Goal: Task Accomplishment & Management: Manage account settings

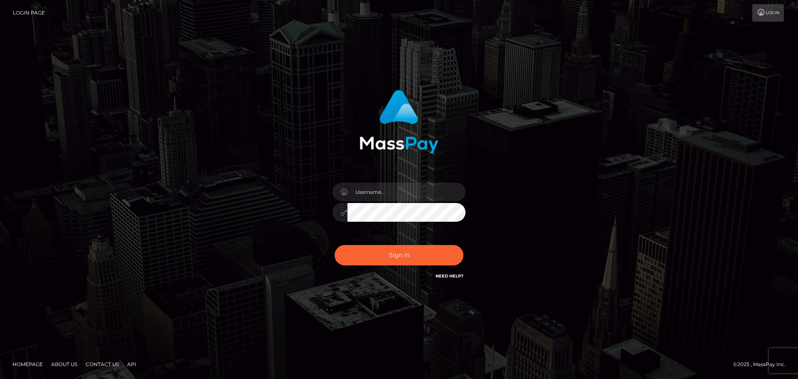
click at [386, 195] on input "text" at bounding box center [406, 191] width 118 height 19
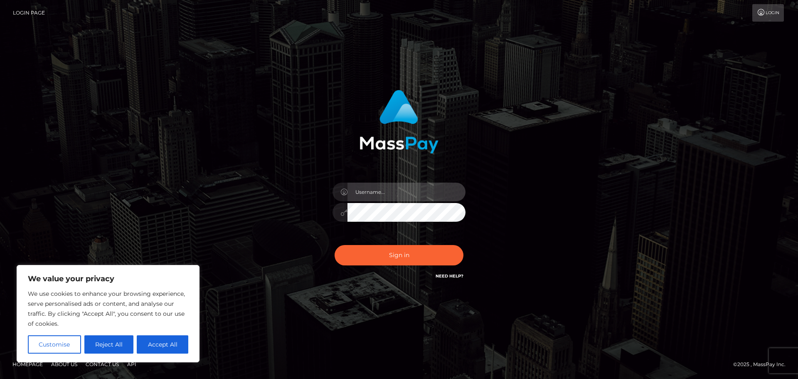
click at [368, 190] on input "text" at bounding box center [406, 191] width 118 height 19
click at [376, 199] on input "text" at bounding box center [406, 191] width 118 height 19
type input "[EMAIL_ADDRESS][DOMAIN_NAME]"
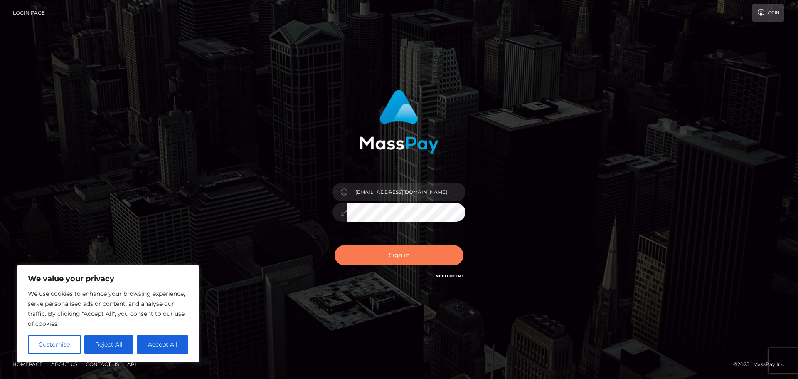
click at [419, 254] on button "Sign in" at bounding box center [399, 255] width 129 height 20
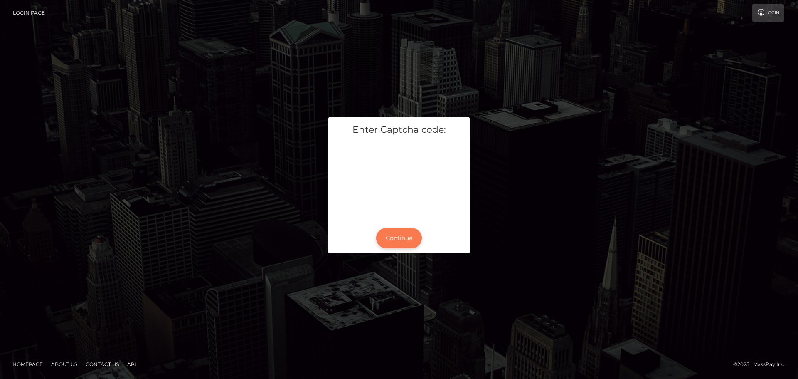
click at [399, 239] on button "Continue" at bounding box center [399, 238] width 46 height 20
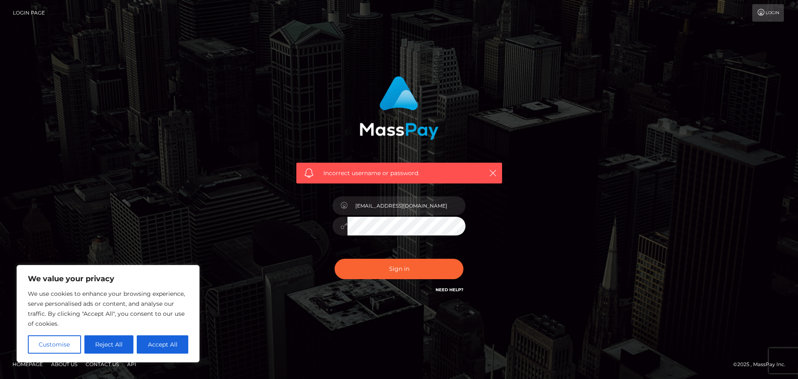
click at [227, 118] on div "Incorrect username or password. [EMAIL_ADDRESS][DOMAIN_NAME]" at bounding box center [399, 189] width 474 height 239
drag, startPoint x: 383, startPoint y: 204, endPoint x: 428, endPoint y: 205, distance: 44.9
click at [428, 205] on input "[EMAIL_ADDRESS][DOMAIN_NAME]" at bounding box center [406, 205] width 118 height 19
click at [364, 205] on input "nigersima" at bounding box center [406, 205] width 118 height 19
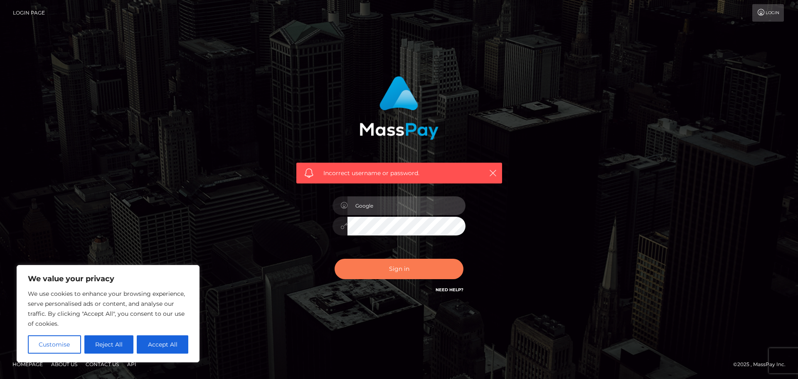
type input "Google"
click at [390, 268] on button "Sign in" at bounding box center [399, 269] width 129 height 20
type input "[EMAIL_ADDRESS][DOMAIN_NAME]"
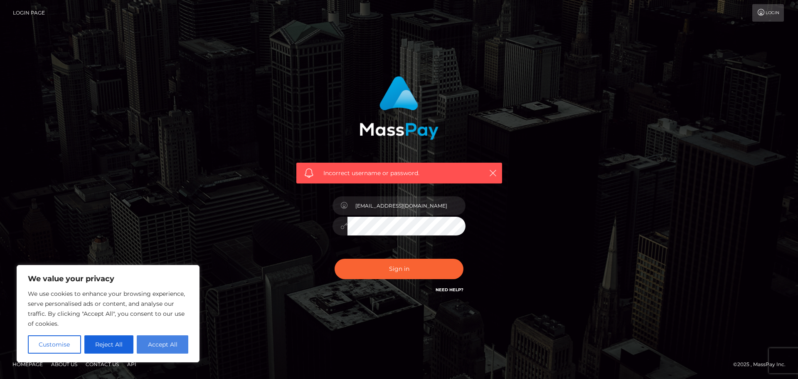
click at [160, 341] on button "Accept All" at bounding box center [163, 344] width 52 height 18
checkbox input "true"
